Goal: Task Accomplishment & Management: Manage account settings

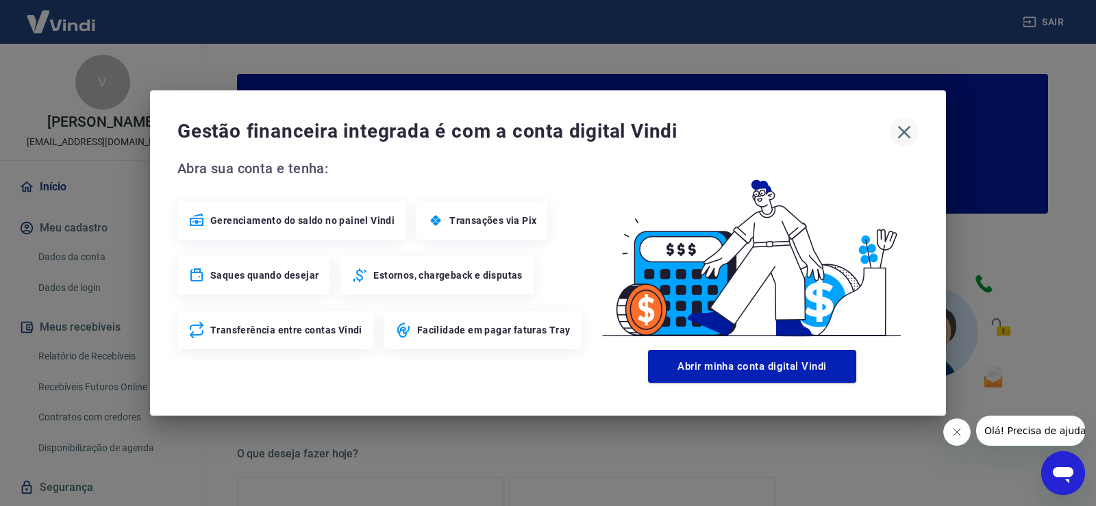
click at [905, 132] on icon "button" at bounding box center [904, 132] width 13 height 13
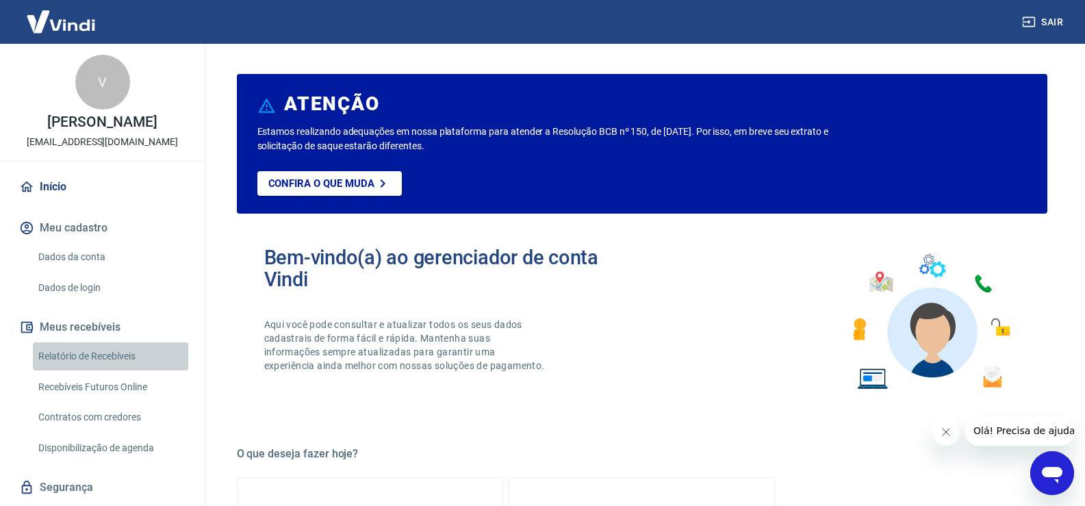
click at [121, 347] on link "Relatório de Recebíveis" at bounding box center [110, 356] width 155 height 28
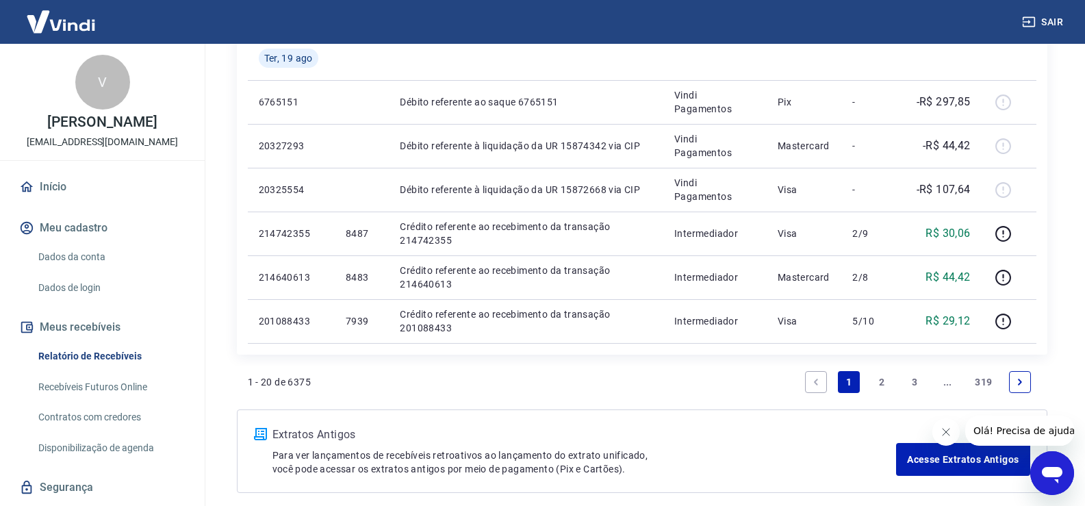
scroll to position [956, 0]
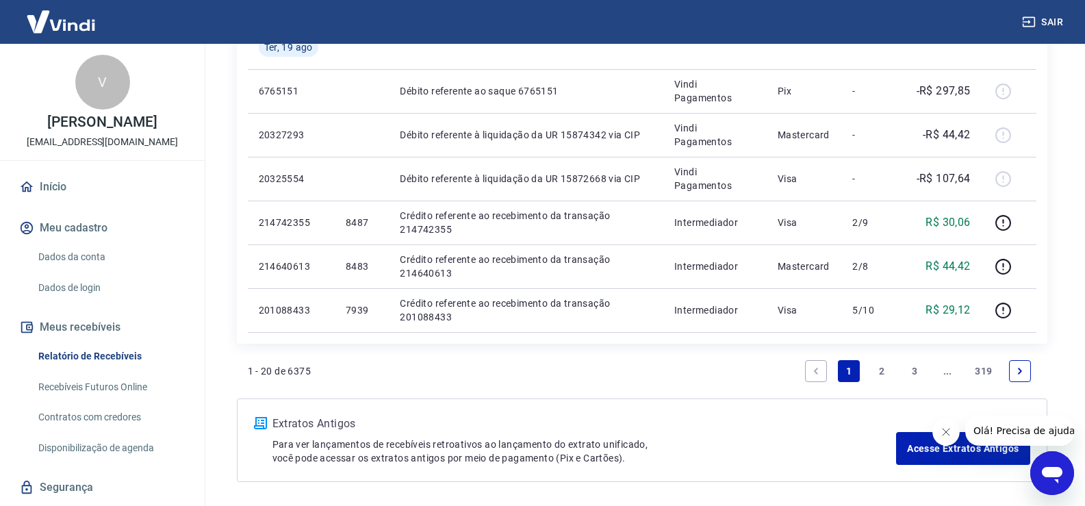
click at [883, 367] on link "2" at bounding box center [882, 371] width 22 height 22
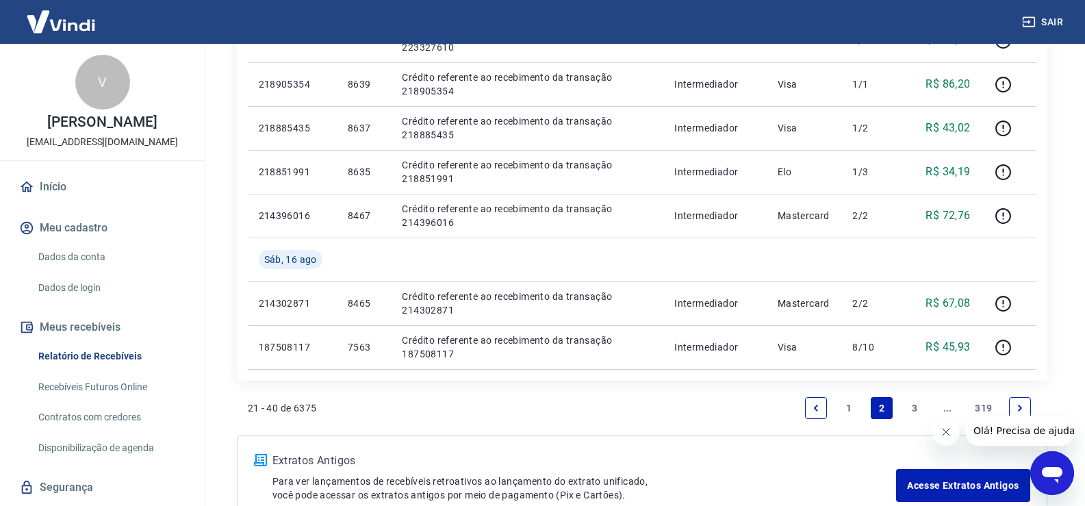
scroll to position [965, 0]
click at [850, 405] on link "1" at bounding box center [849, 406] width 22 height 22
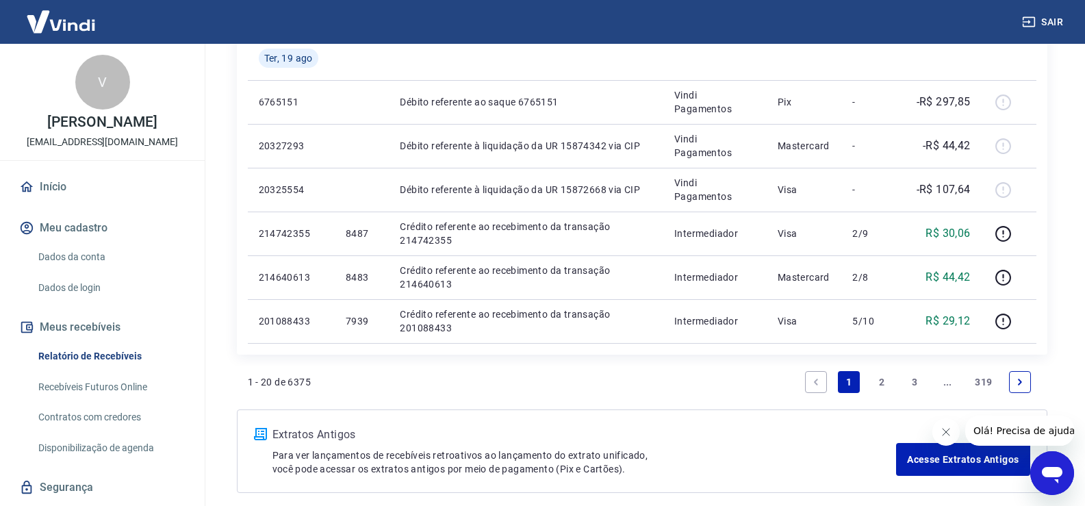
scroll to position [941, 0]
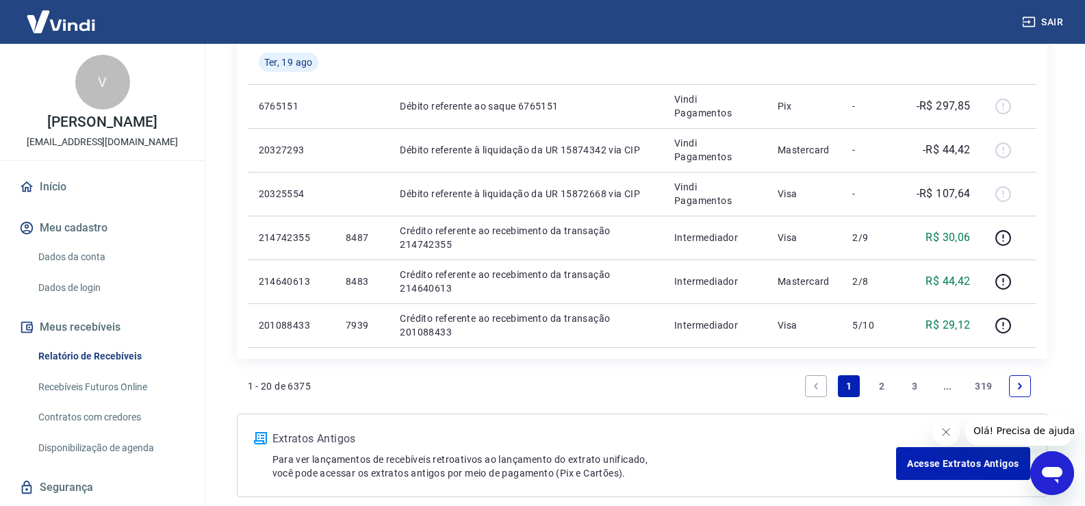
click at [880, 382] on link "2" at bounding box center [882, 386] width 22 height 22
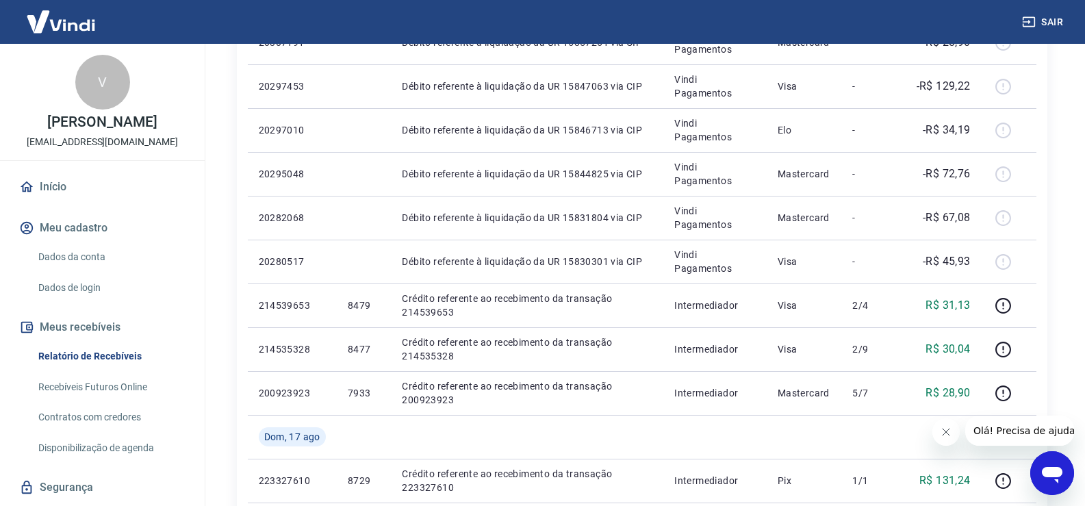
scroll to position [966, 0]
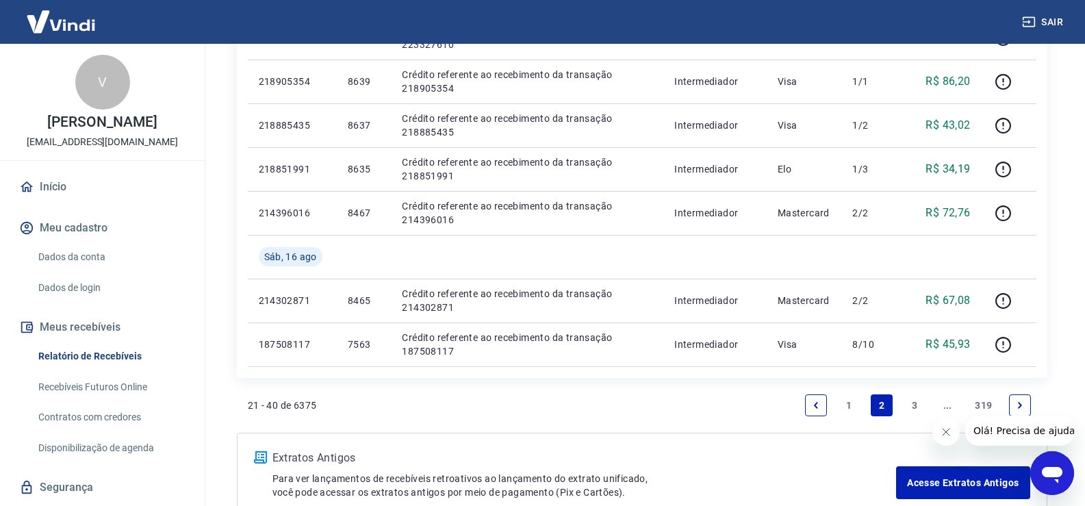
click at [846, 407] on link "1" at bounding box center [849, 405] width 22 height 22
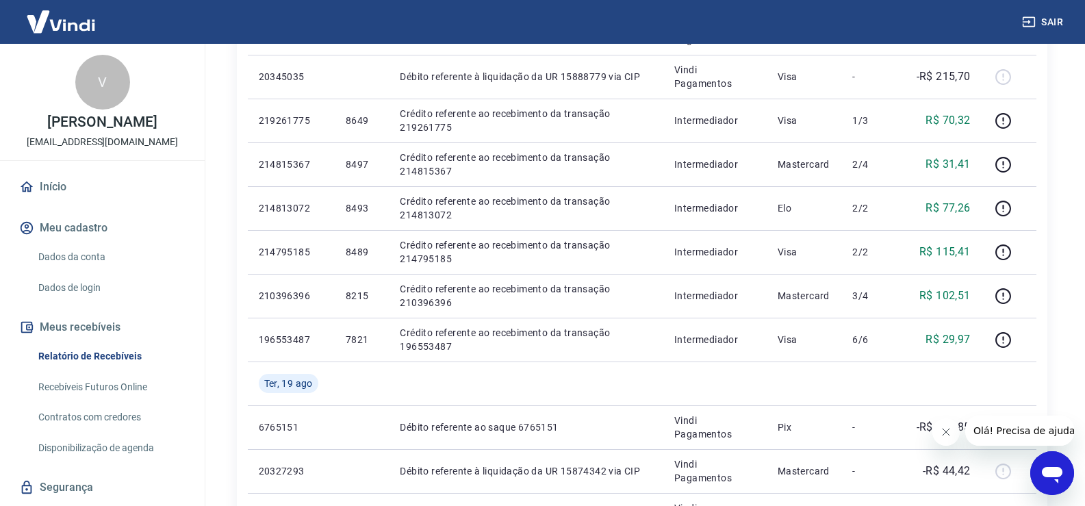
scroll to position [622, 0]
